Goal: Task Accomplishment & Management: Manage account settings

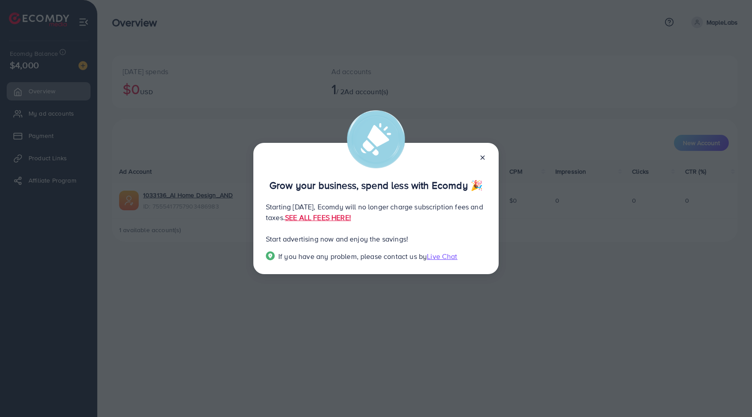
click at [484, 156] on line at bounding box center [483, 158] width 4 height 4
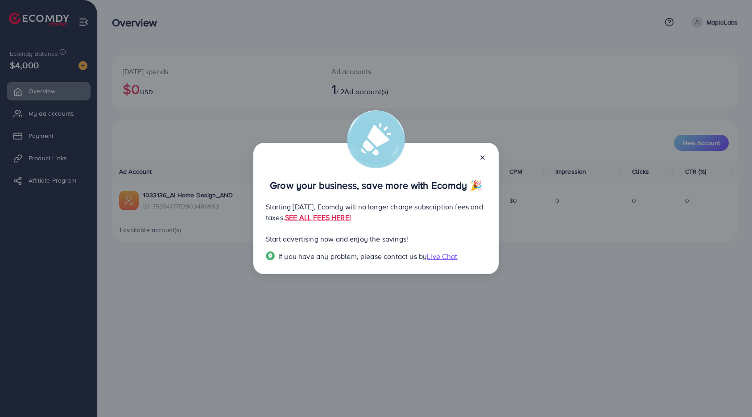
click at [480, 156] on icon at bounding box center [482, 157] width 7 height 7
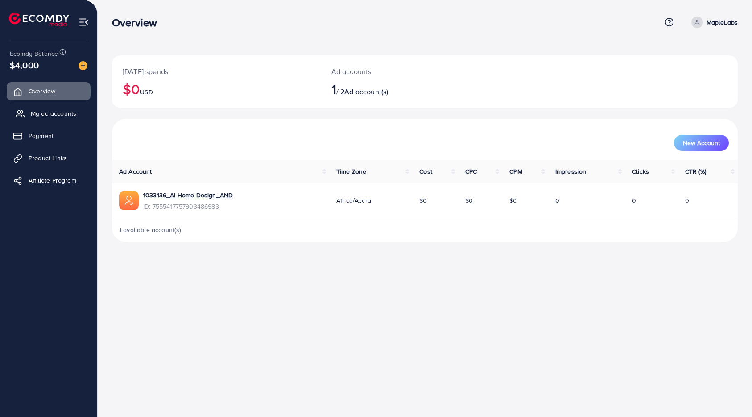
click at [58, 109] on span "My ad accounts" at bounding box center [54, 113] width 46 height 9
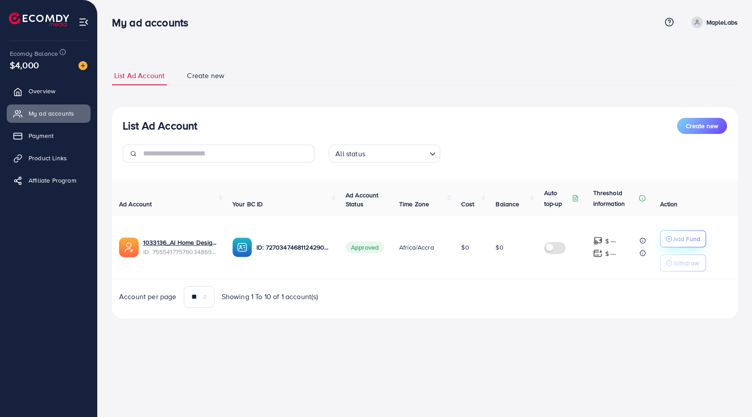
click at [691, 239] on p "Add Fund" at bounding box center [686, 238] width 27 height 11
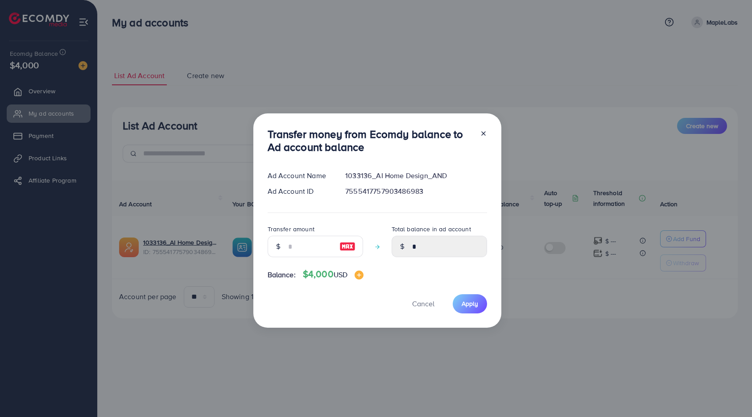
click at [351, 245] on img at bounding box center [348, 246] width 16 height 11
type input "****"
type input "*******"
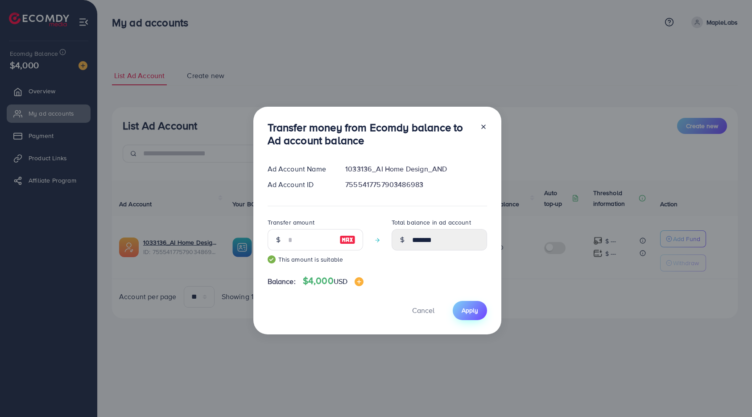
click at [477, 310] on button "Apply" at bounding box center [470, 310] width 34 height 19
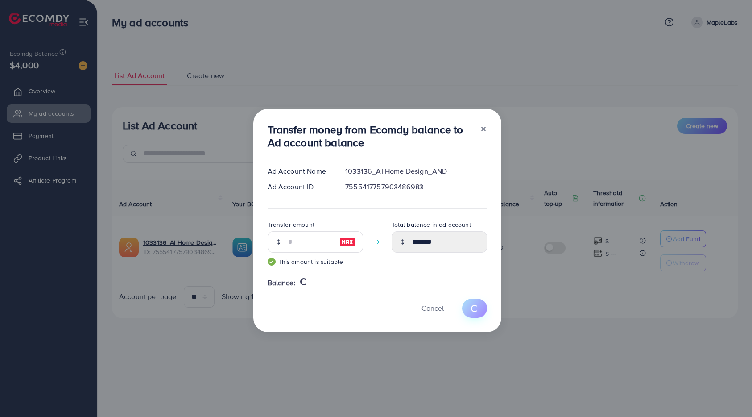
type input "*"
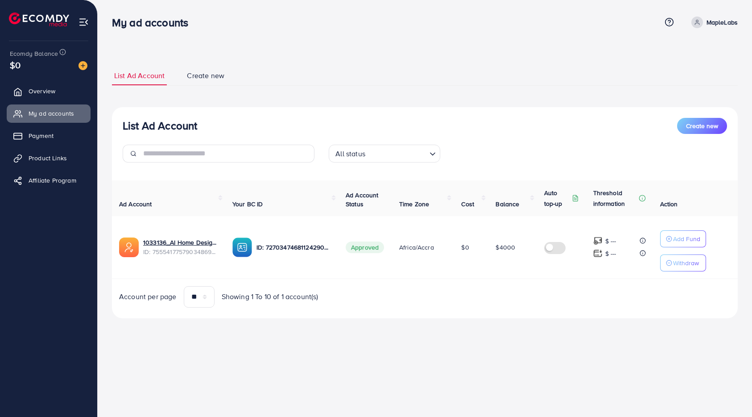
click at [209, 77] on span "Create new" at bounding box center [205, 75] width 37 height 10
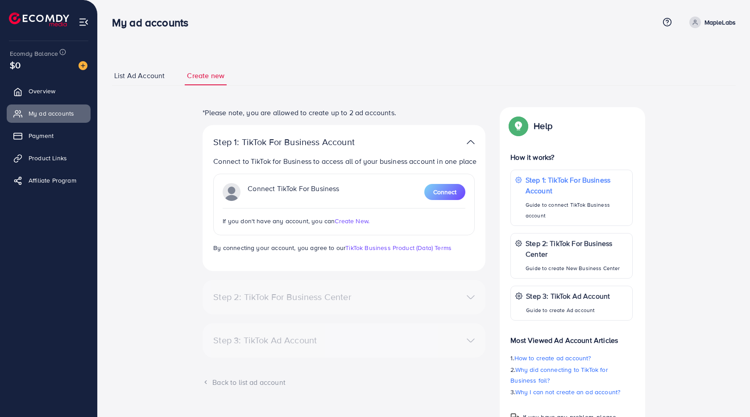
click at [141, 78] on span "List Ad Account" at bounding box center [139, 75] width 50 height 10
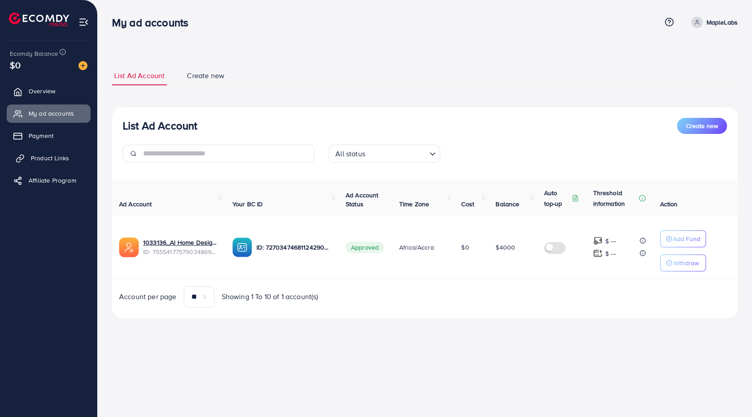
click at [61, 163] on link "Product Links" at bounding box center [49, 158] width 84 height 18
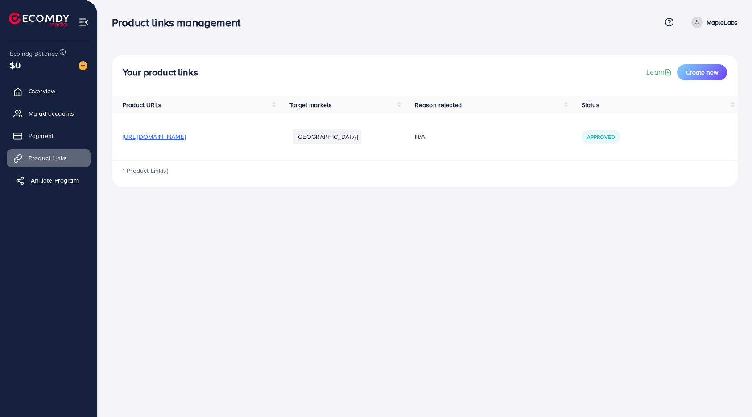
click at [62, 185] on link "Affiliate Program" at bounding box center [49, 180] width 84 height 18
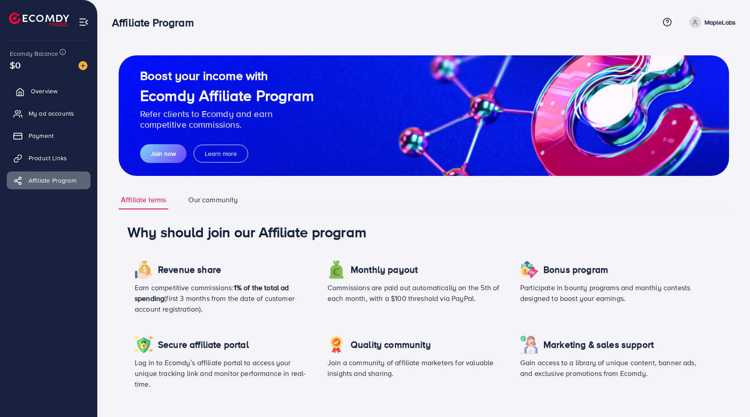
click at [35, 87] on span "Overview" at bounding box center [44, 91] width 27 height 9
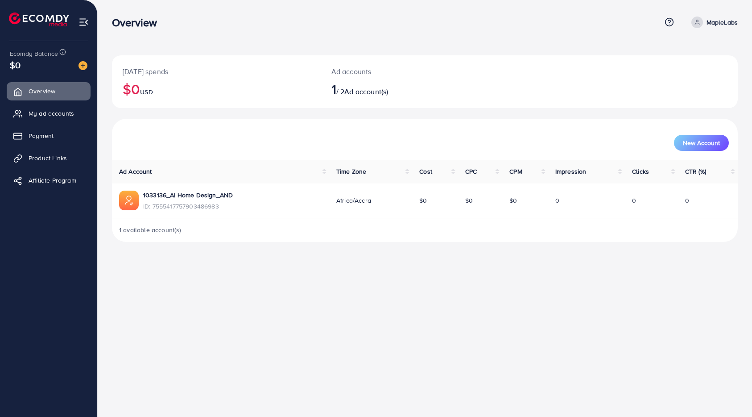
click at [694, 21] on span at bounding box center [698, 23] width 12 height 12
drag, startPoint x: 422, startPoint y: 320, endPoint x: 213, endPoint y: 255, distance: 218.7
click at [377, 306] on div "Overview Help Center Contact Support Plans and Pricing Term and policy About Us…" at bounding box center [376, 208] width 752 height 417
click at [293, 270] on div "Overview Help Center Contact Support Plans and Pricing Term and policy About Us…" at bounding box center [376, 208] width 752 height 417
